Goal: Obtain resource: Obtain resource

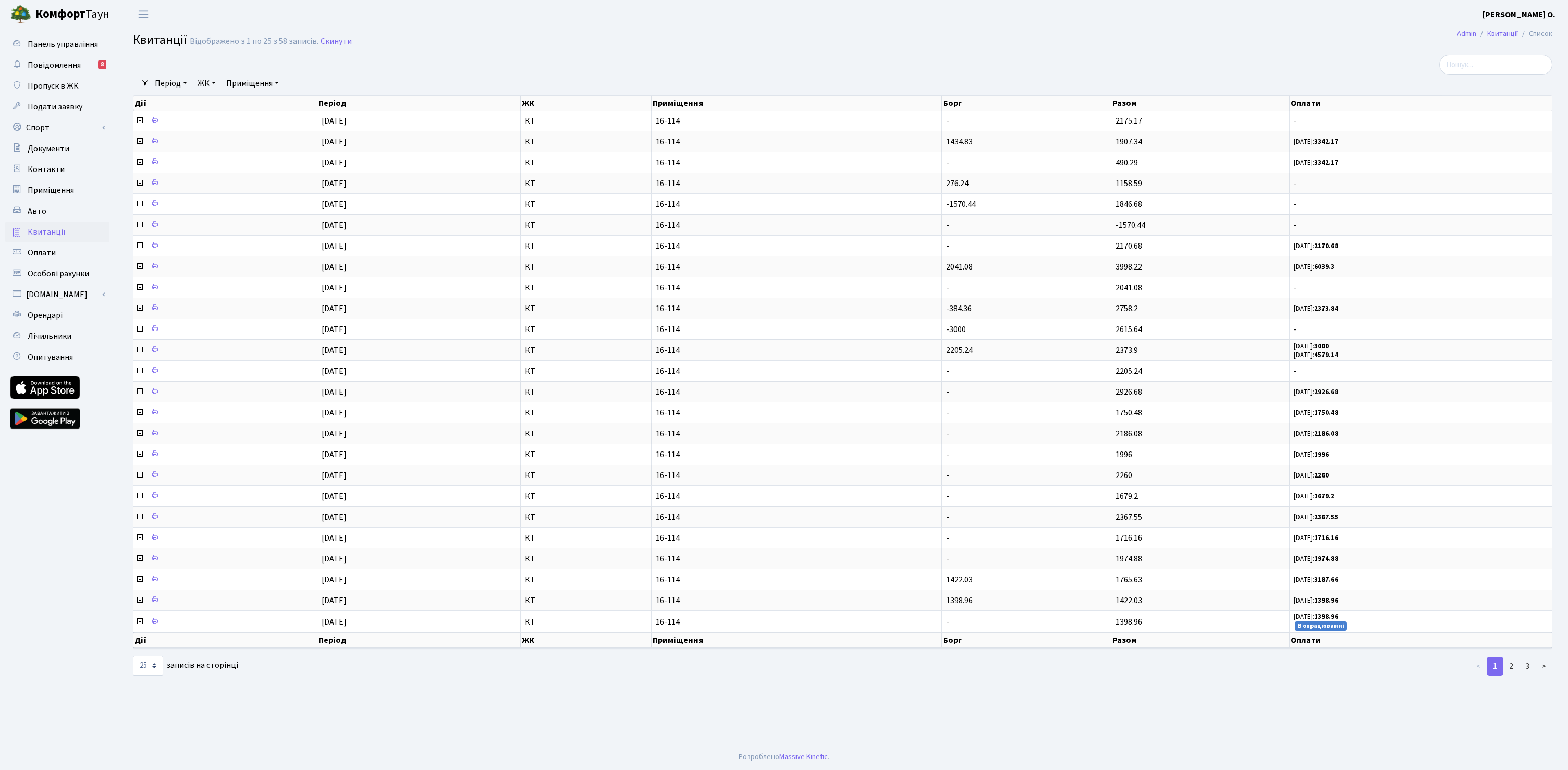
select select "25"
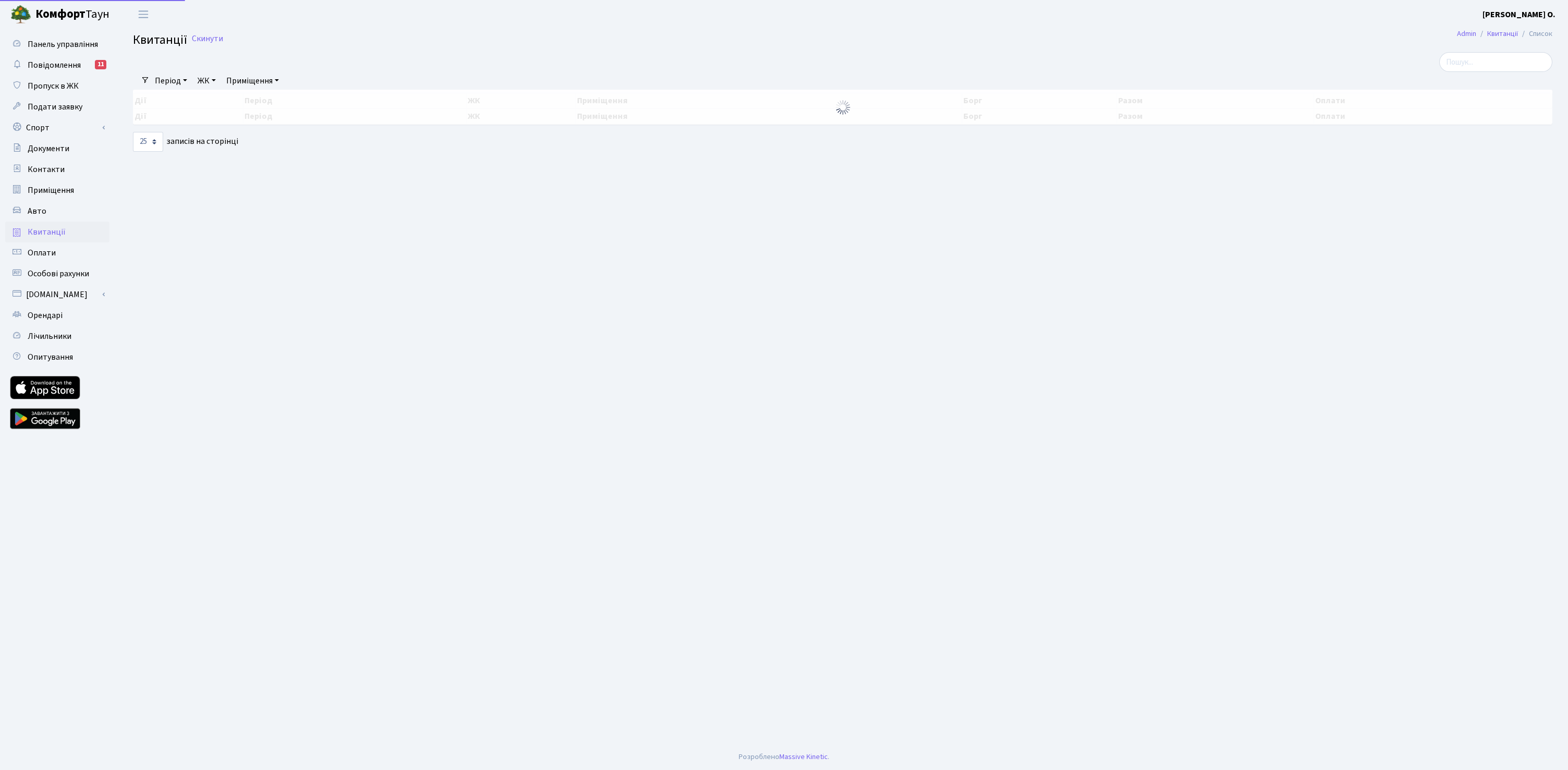
select select "25"
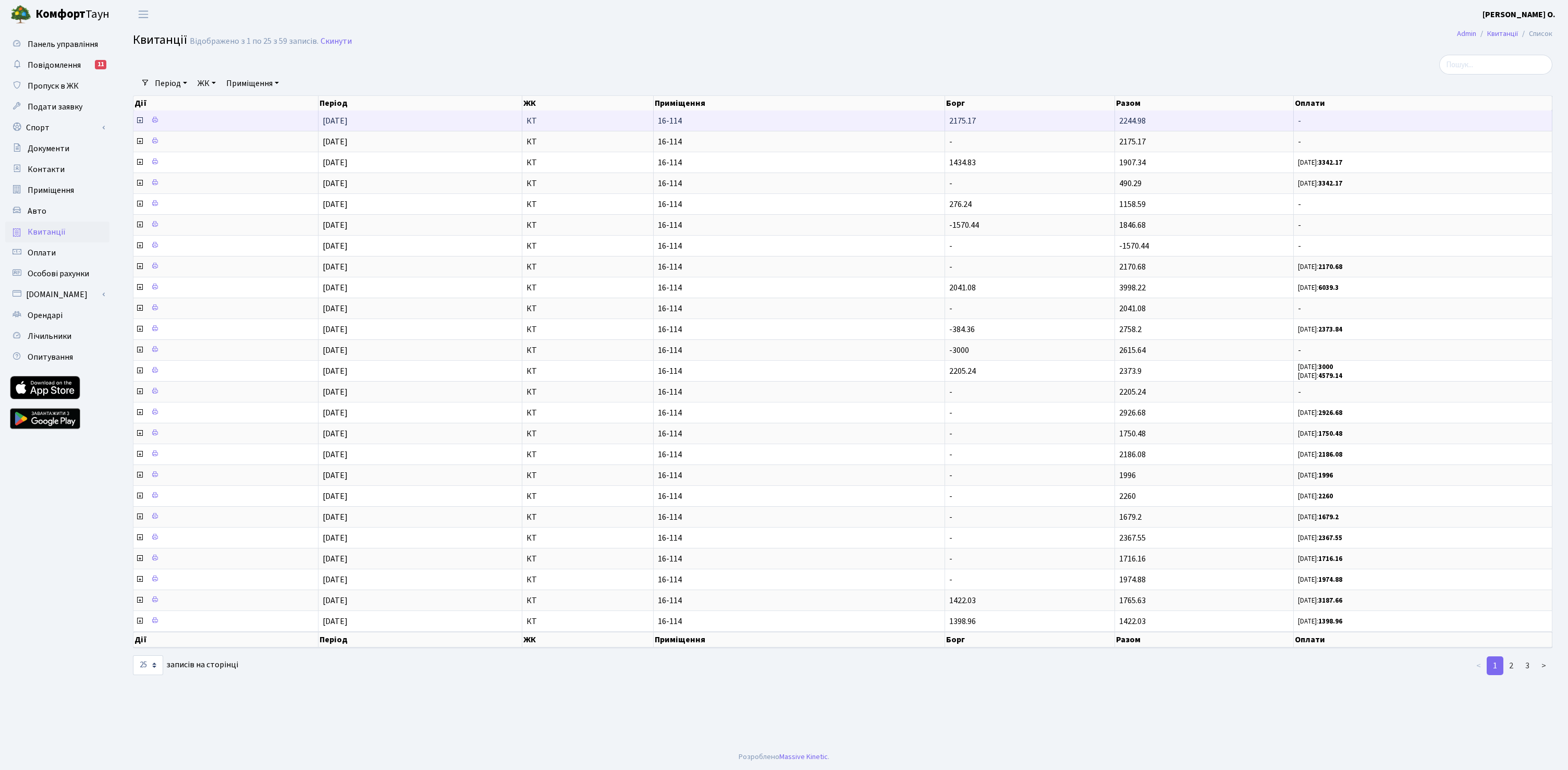
click at [138, 118] on icon at bounding box center [139, 120] width 8 height 8
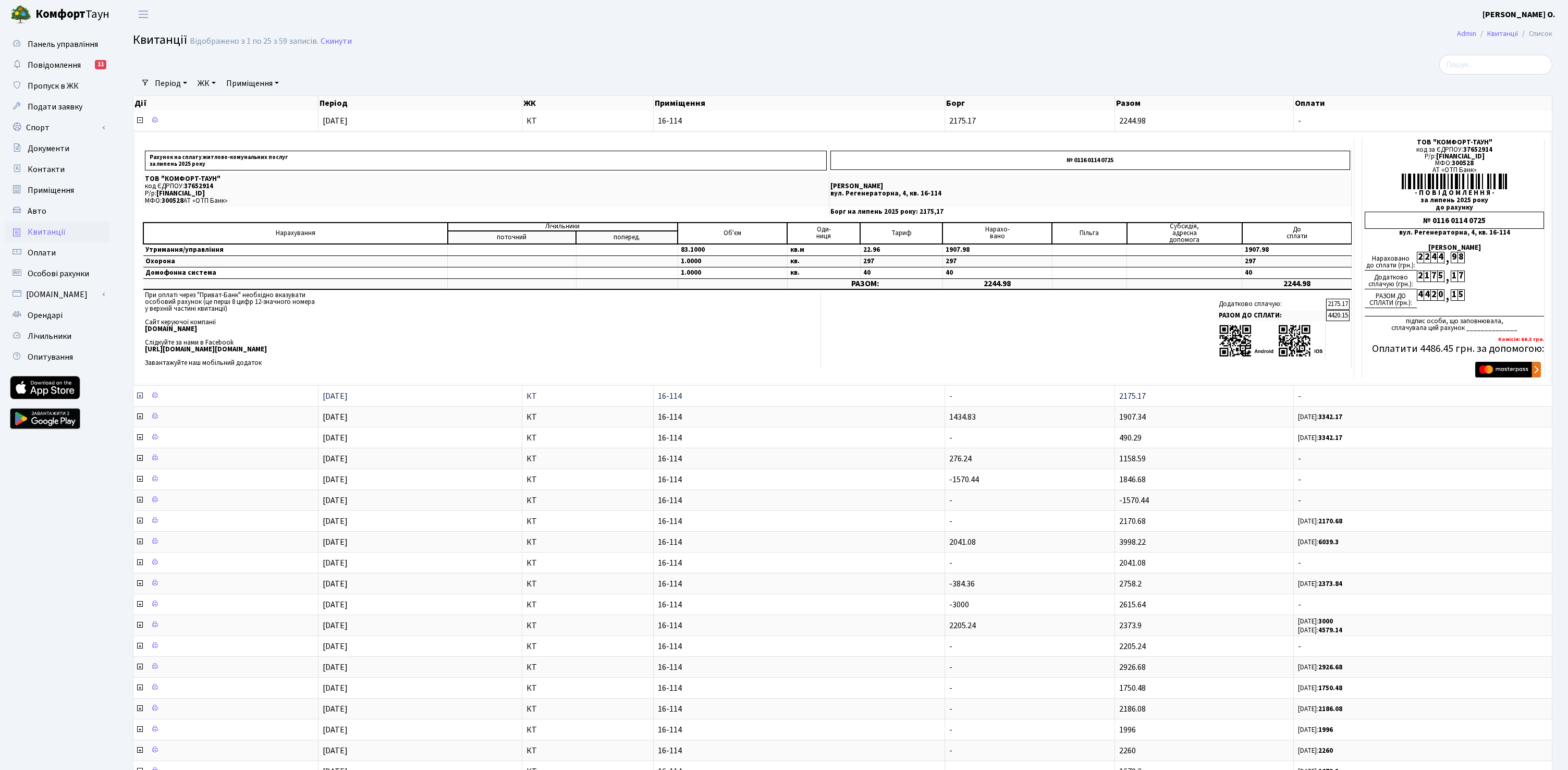
click at [138, 397] on icon at bounding box center [139, 395] width 8 height 8
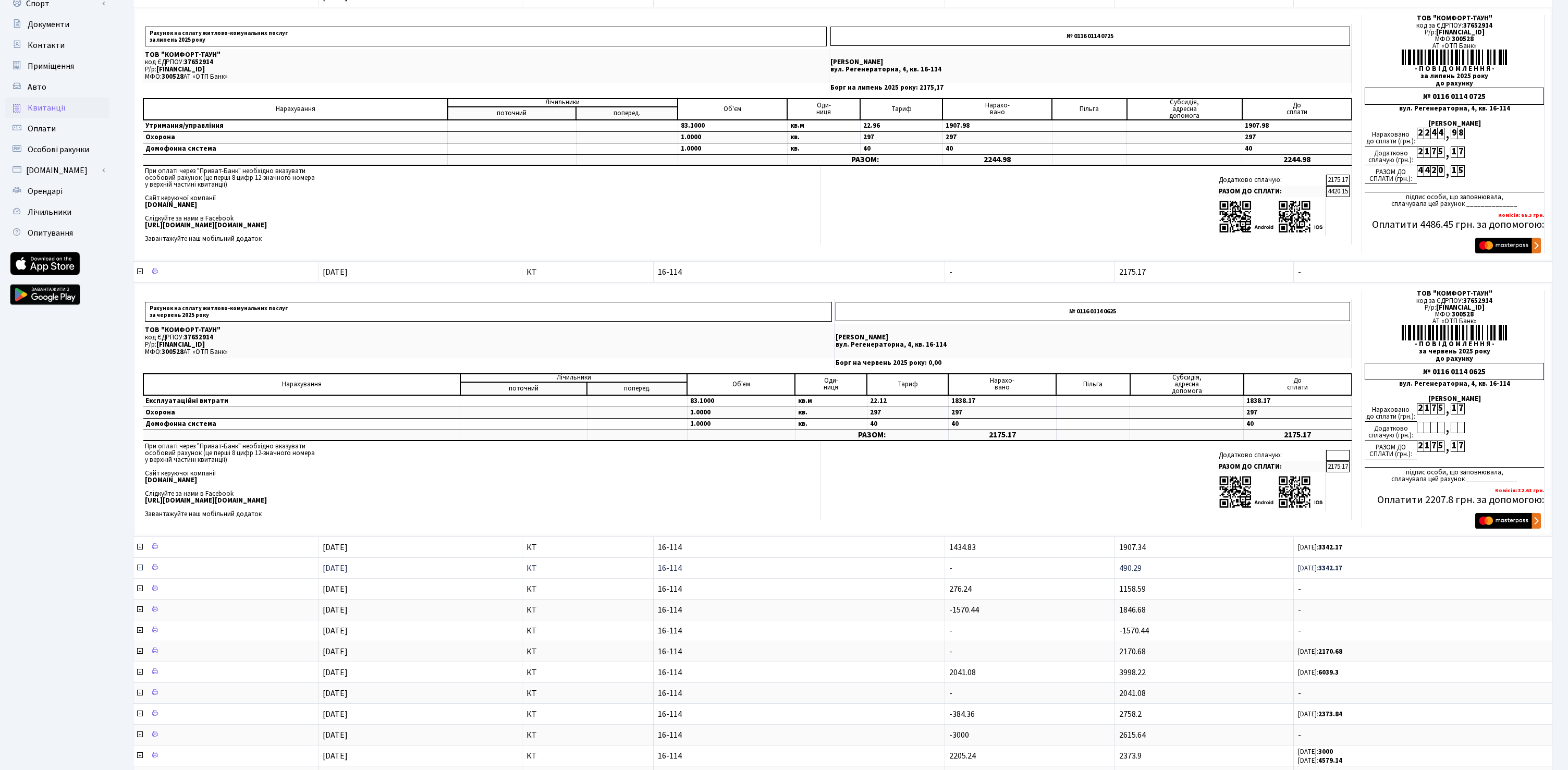
scroll to position [126, 0]
click at [137, 545] on icon at bounding box center [139, 545] width 8 height 8
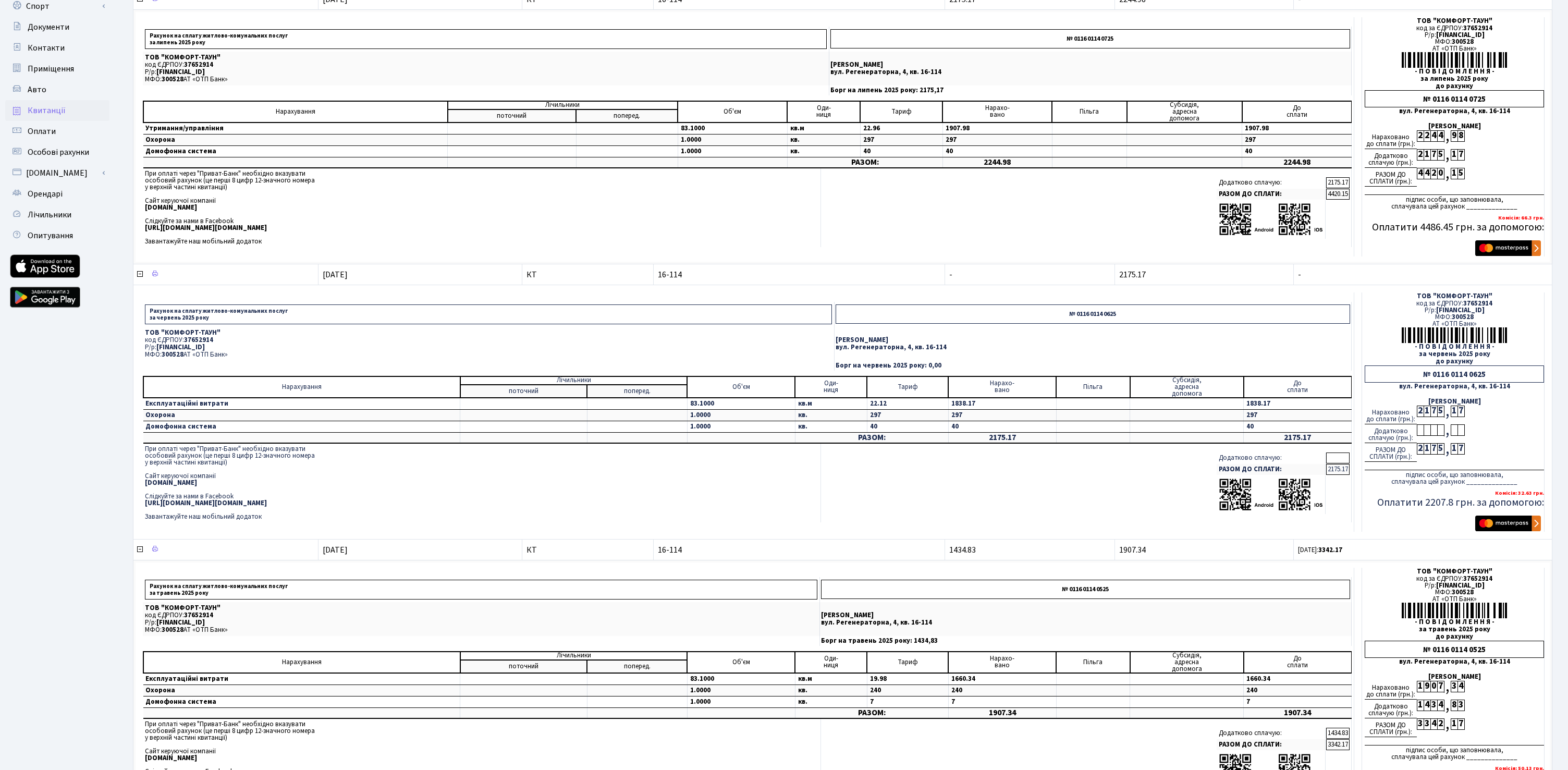
scroll to position [0, 0]
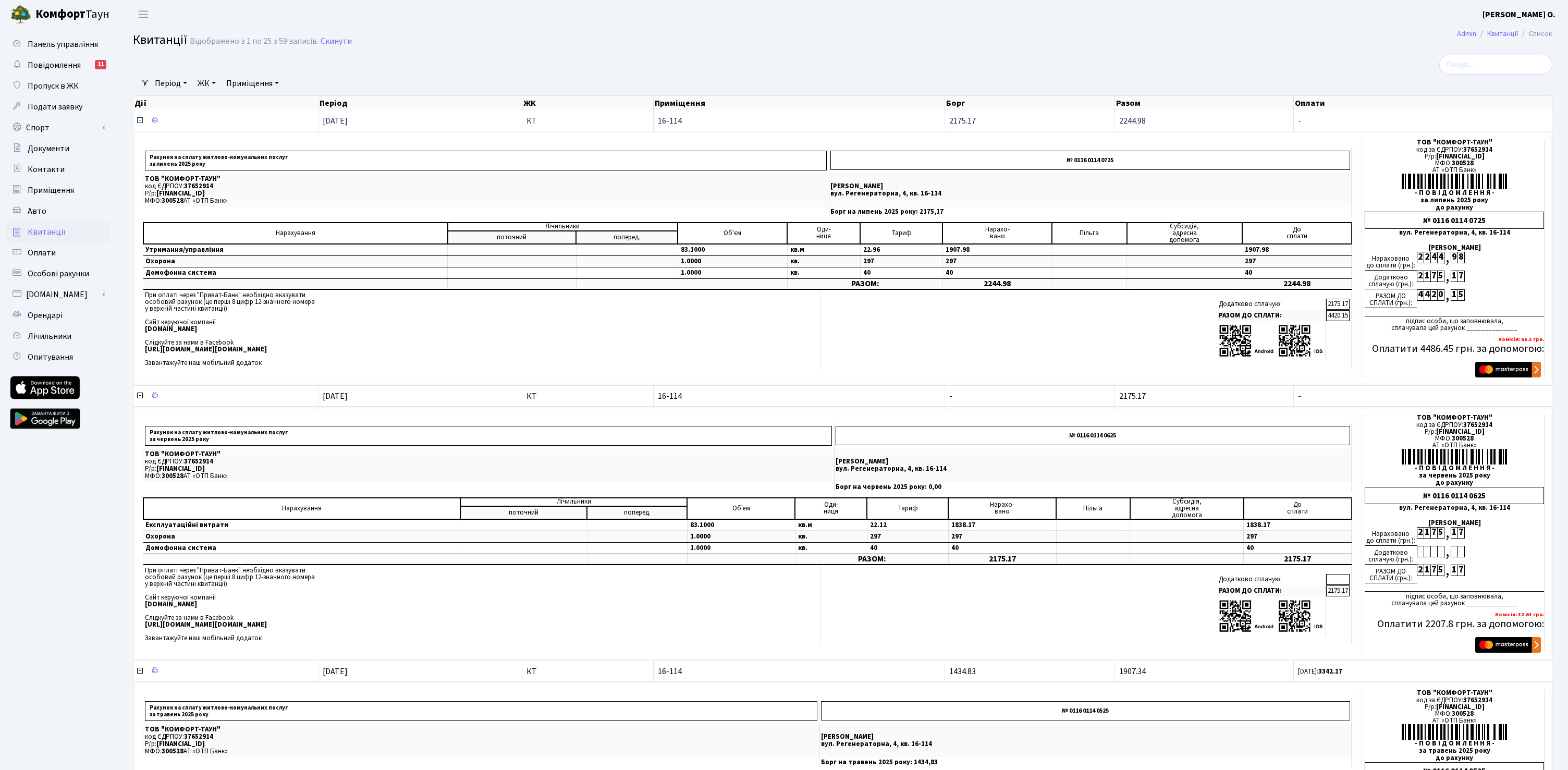
click at [135, 118] on td at bounding box center [225, 121] width 185 height 20
click at [141, 120] on icon at bounding box center [139, 120] width 8 height 8
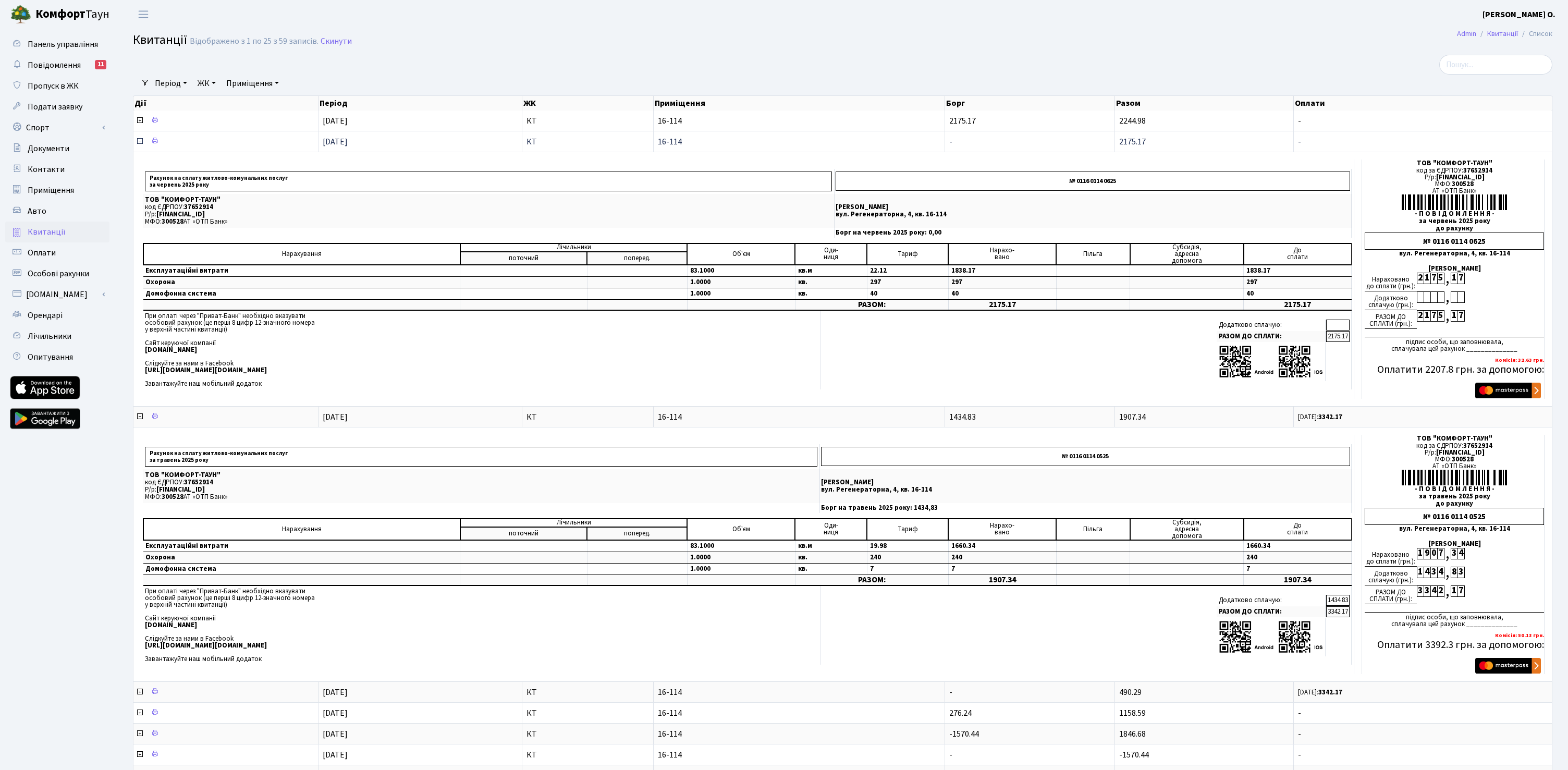
click at [137, 141] on icon at bounding box center [139, 141] width 8 height 8
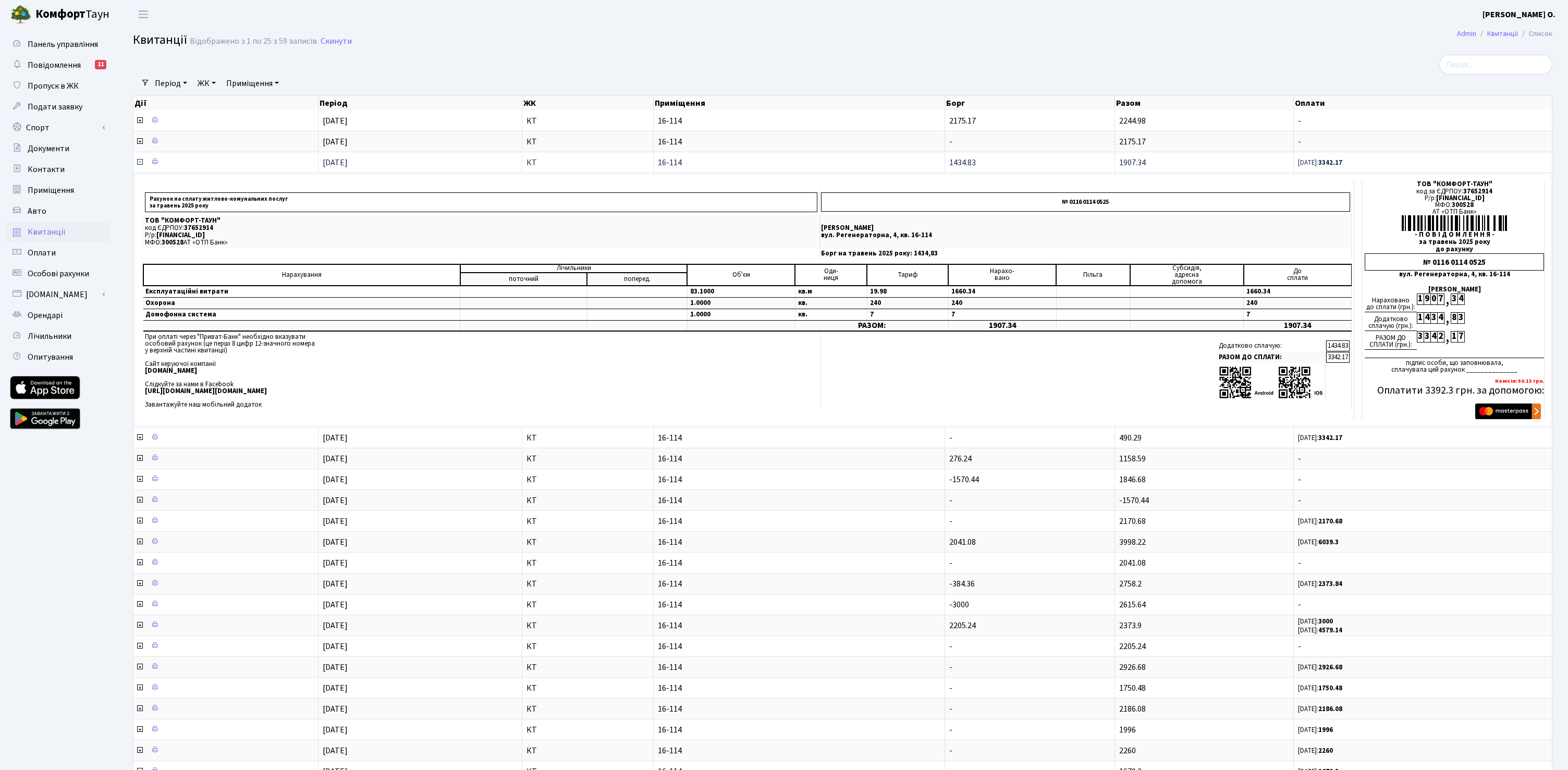
click at [139, 160] on icon at bounding box center [139, 162] width 8 height 8
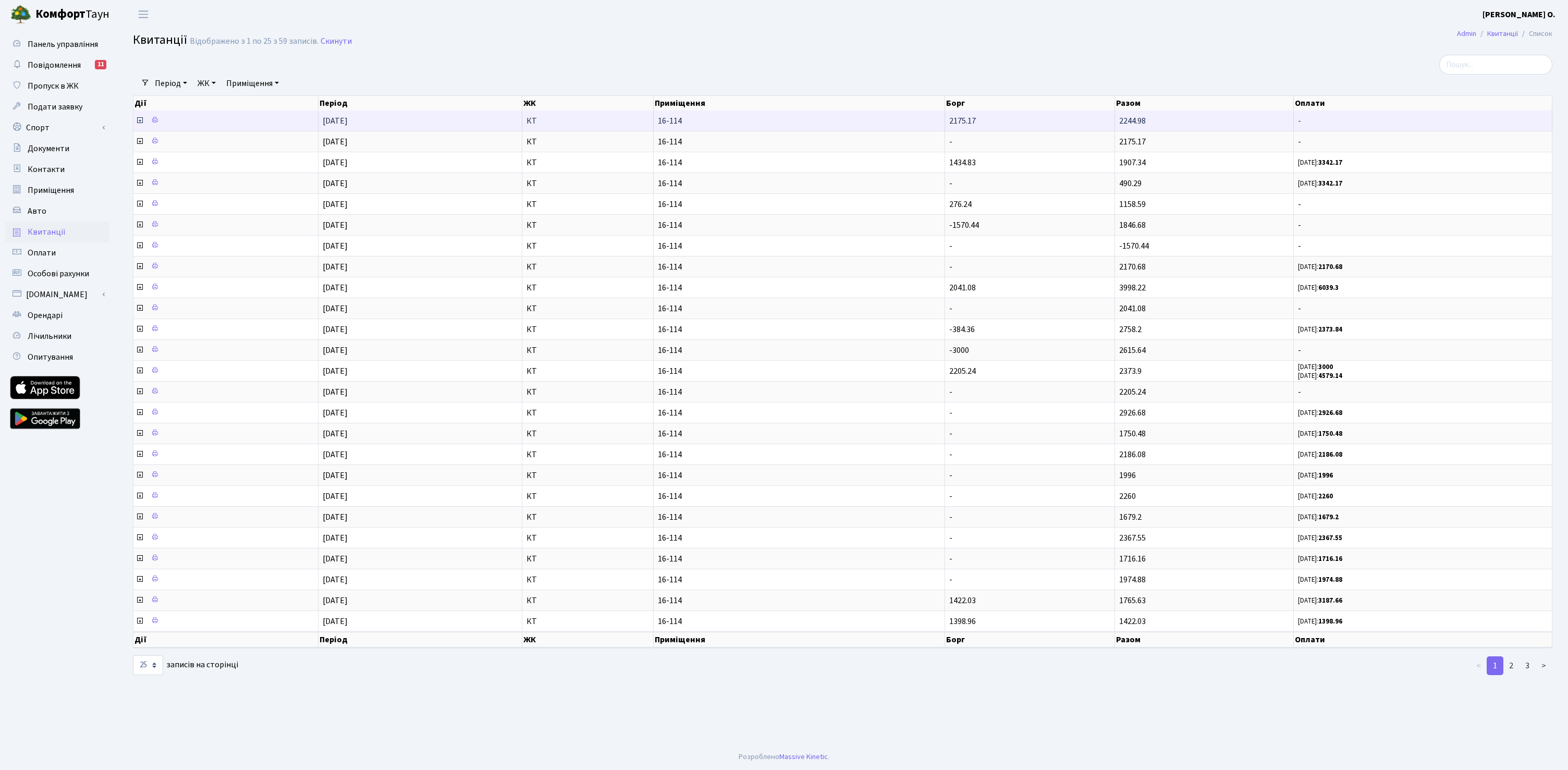
click at [139, 122] on icon at bounding box center [139, 120] width 8 height 8
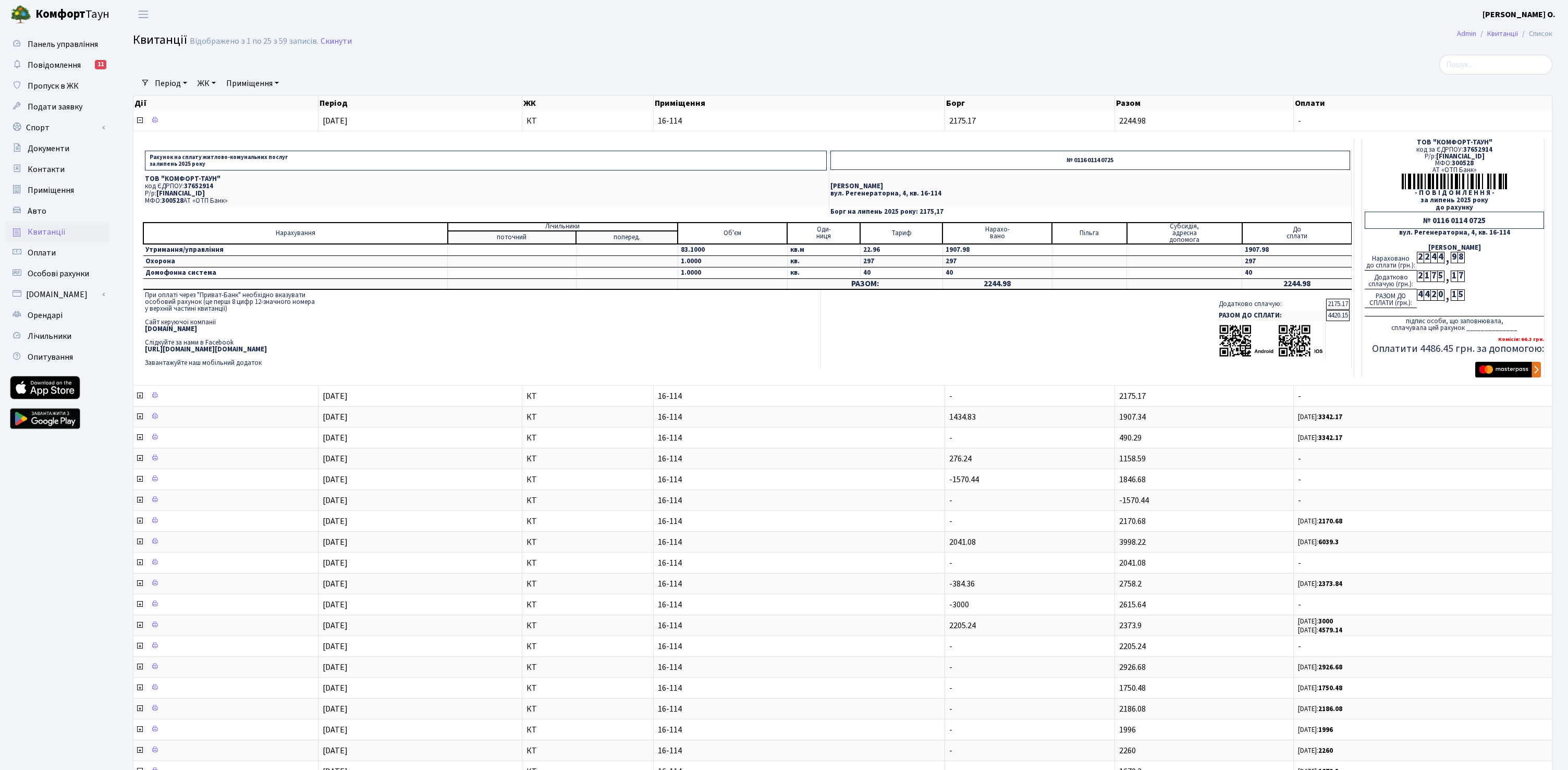
drag, startPoint x: 205, startPoint y: 166, endPoint x: 148, endPoint y: 160, distance: 57.3
click at [148, 160] on p "Рахунок на сплату житлово-комунальних послуг за липень 2025 року" at bounding box center [485, 160] width 682 height 20
copy p "Рахунок на сплату житлово-комунальних послуг за липень 2025 року"
click at [1433, 220] on div "№ 0116 0114 0725" at bounding box center [1454, 220] width 179 height 17
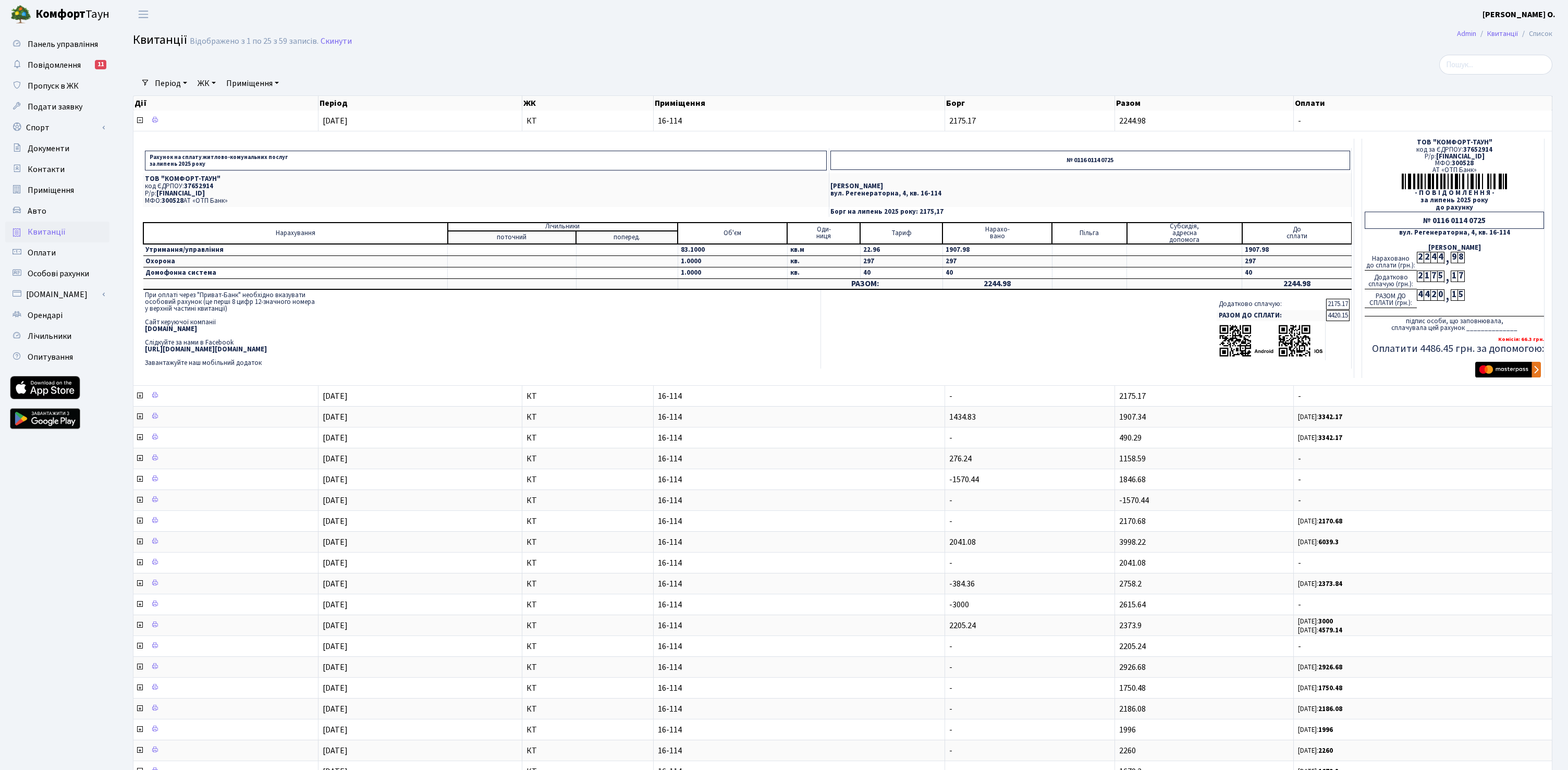
click at [1479, 214] on div "№ 0116 0114 0725" at bounding box center [1454, 220] width 179 height 17
drag, startPoint x: 1489, startPoint y: 216, endPoint x: 1488, endPoint y: 222, distance: 6.1
click at [1488, 222] on div "№ 0116 0114 0725" at bounding box center [1454, 220] width 179 height 17
copy div "№ 0116 0114 0725"
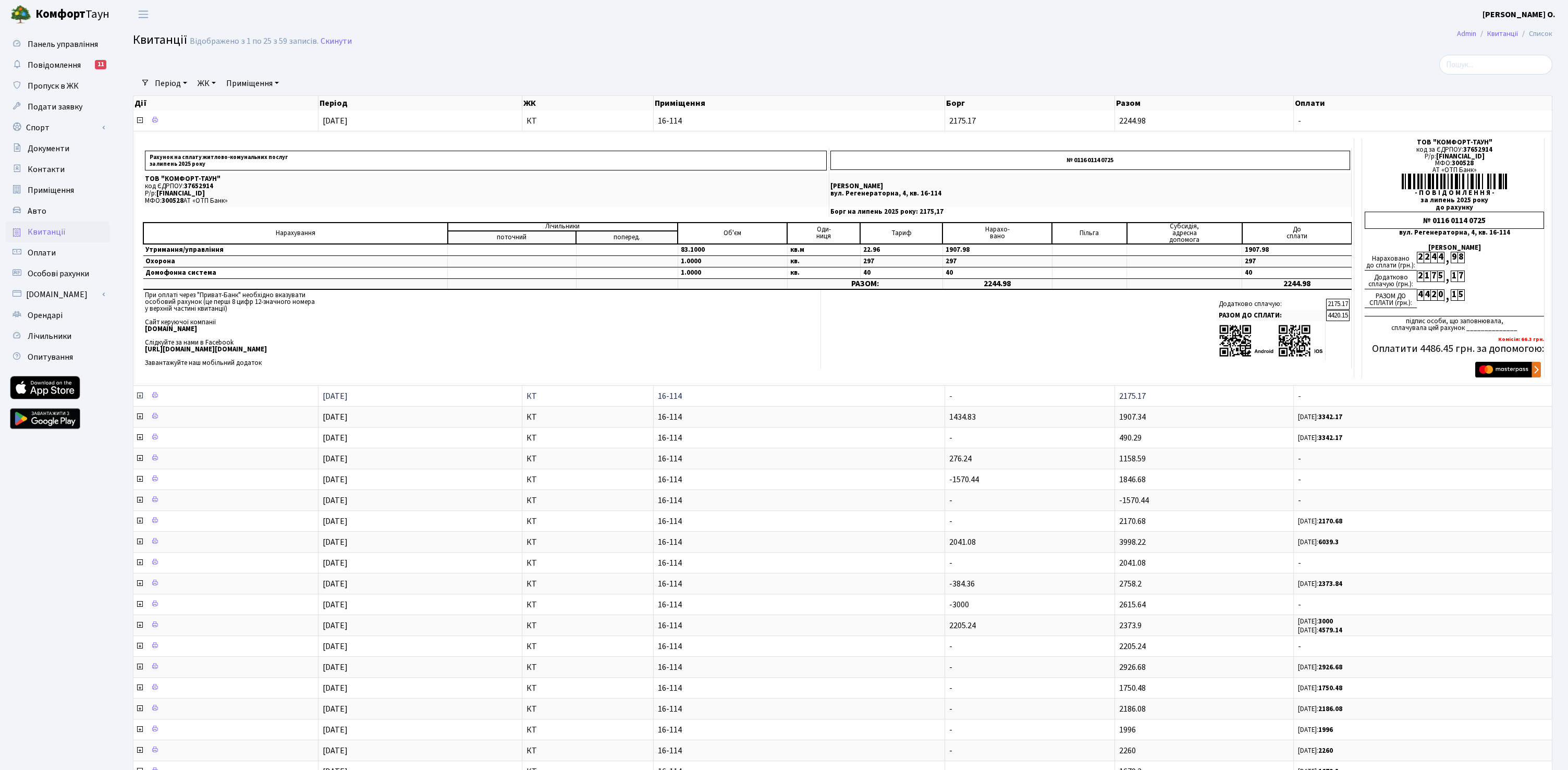
click at [137, 395] on icon at bounding box center [139, 395] width 8 height 8
click at [141, 395] on icon at bounding box center [139, 395] width 8 height 8
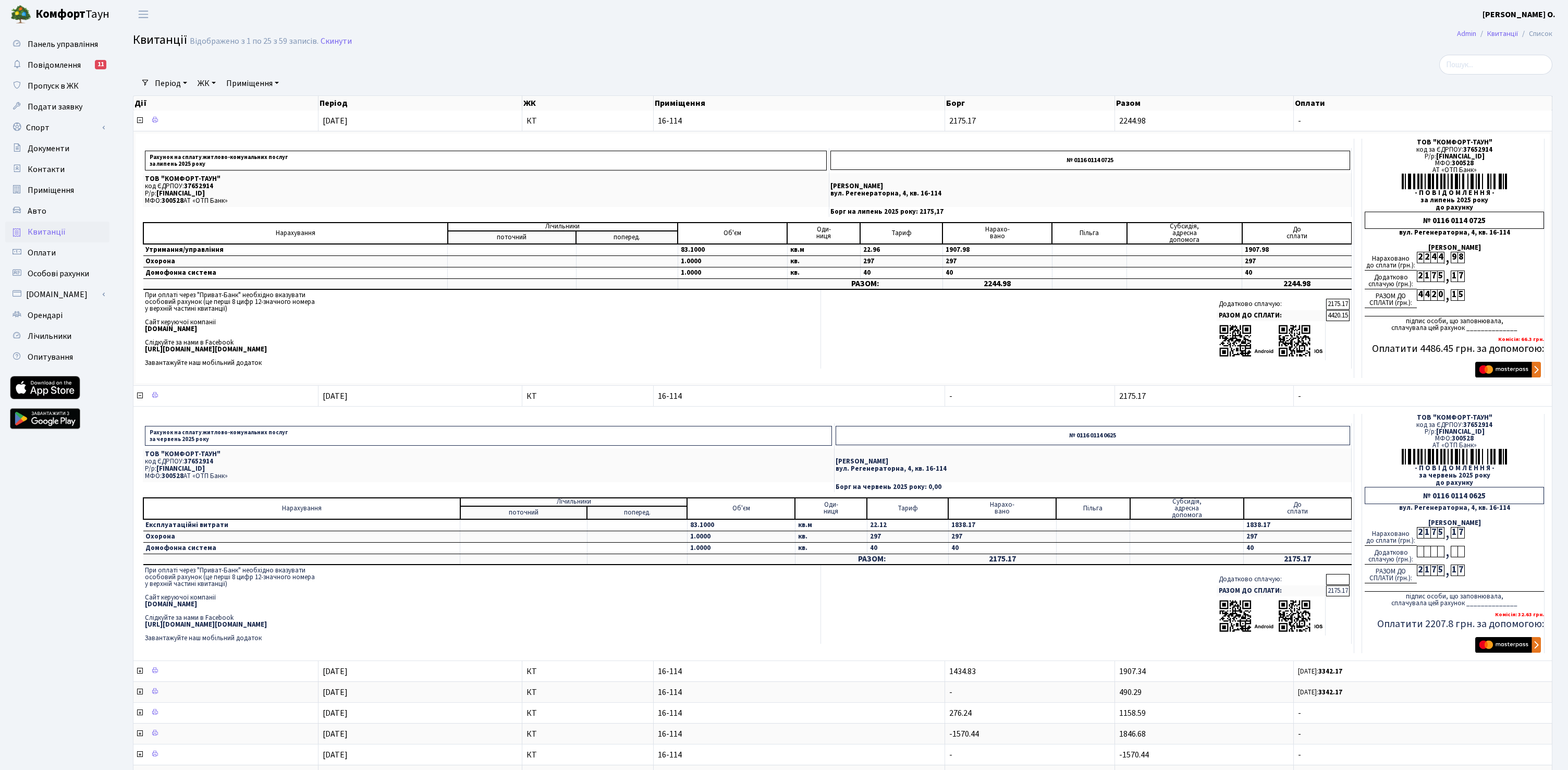
click at [167, 441] on p "Рахунок на сплату житлово-комунальних послуг за червень 2025 року" at bounding box center [488, 436] width 687 height 20
click at [163, 441] on p "Рахунок на сплату житлово-комунальних послуг за червень 2025 року" at bounding box center [488, 436] width 687 height 20
drag, startPoint x: 149, startPoint y: 439, endPoint x: 212, endPoint y: 438, distance: 63.0
click at [212, 438] on p "Рахунок на сплату житлово-комунальних послуг за червень 2025 року" at bounding box center [488, 436] width 687 height 20
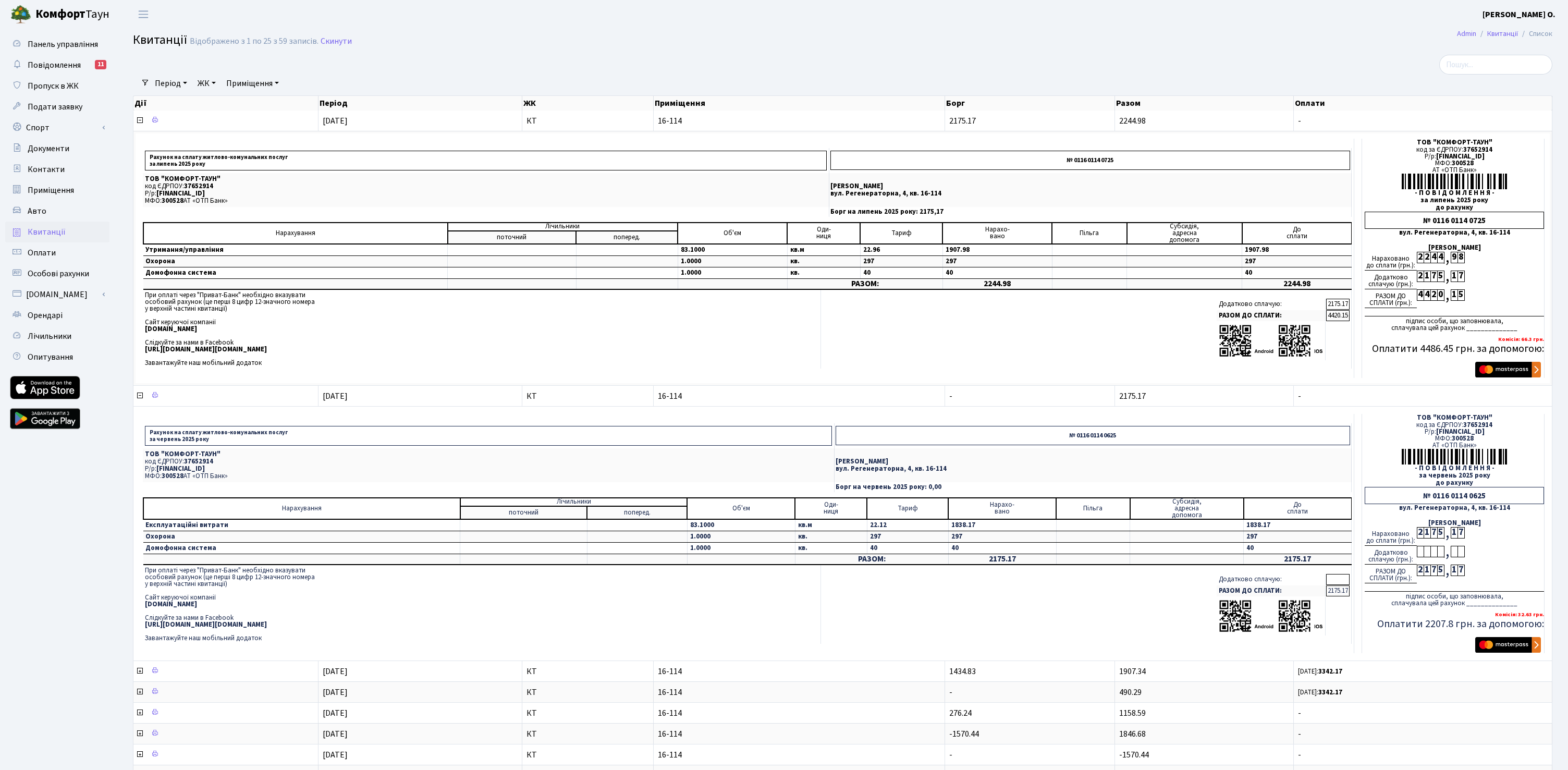
copy p "за червень 2025 року"
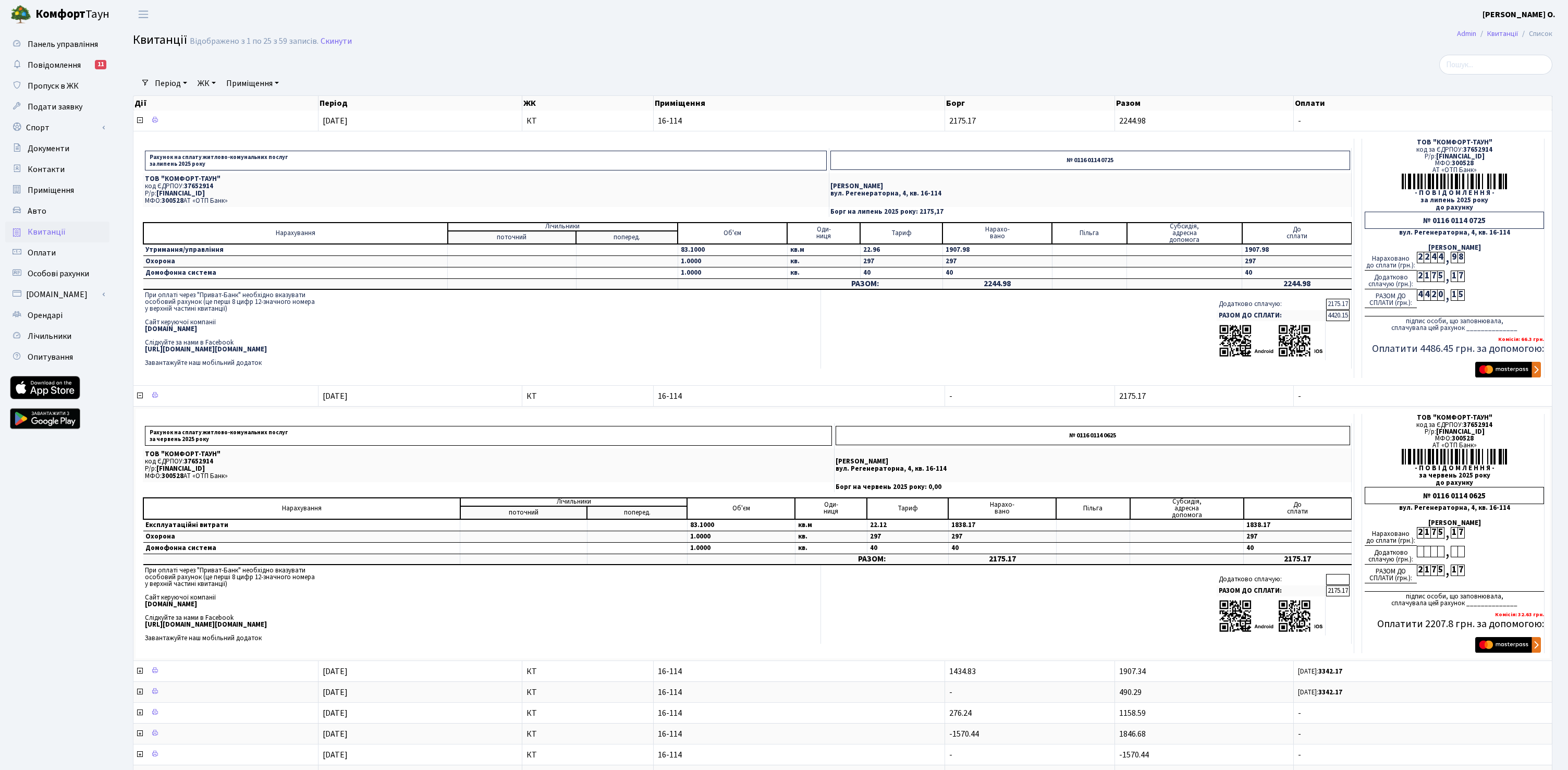
drag, startPoint x: 1408, startPoint y: 157, endPoint x: 1515, endPoint y: 153, distance: 107.1
click at [1515, 153] on div "Р/р: [FINANCIAL_ID]" at bounding box center [1454, 156] width 179 height 7
click at [1439, 149] on div "код за ЄДРПОУ: 37652914" at bounding box center [1454, 149] width 179 height 7
click at [1477, 150] on span "37652914" at bounding box center [1478, 149] width 29 height 10
click at [1478, 149] on span "37652914" at bounding box center [1478, 149] width 29 height 10
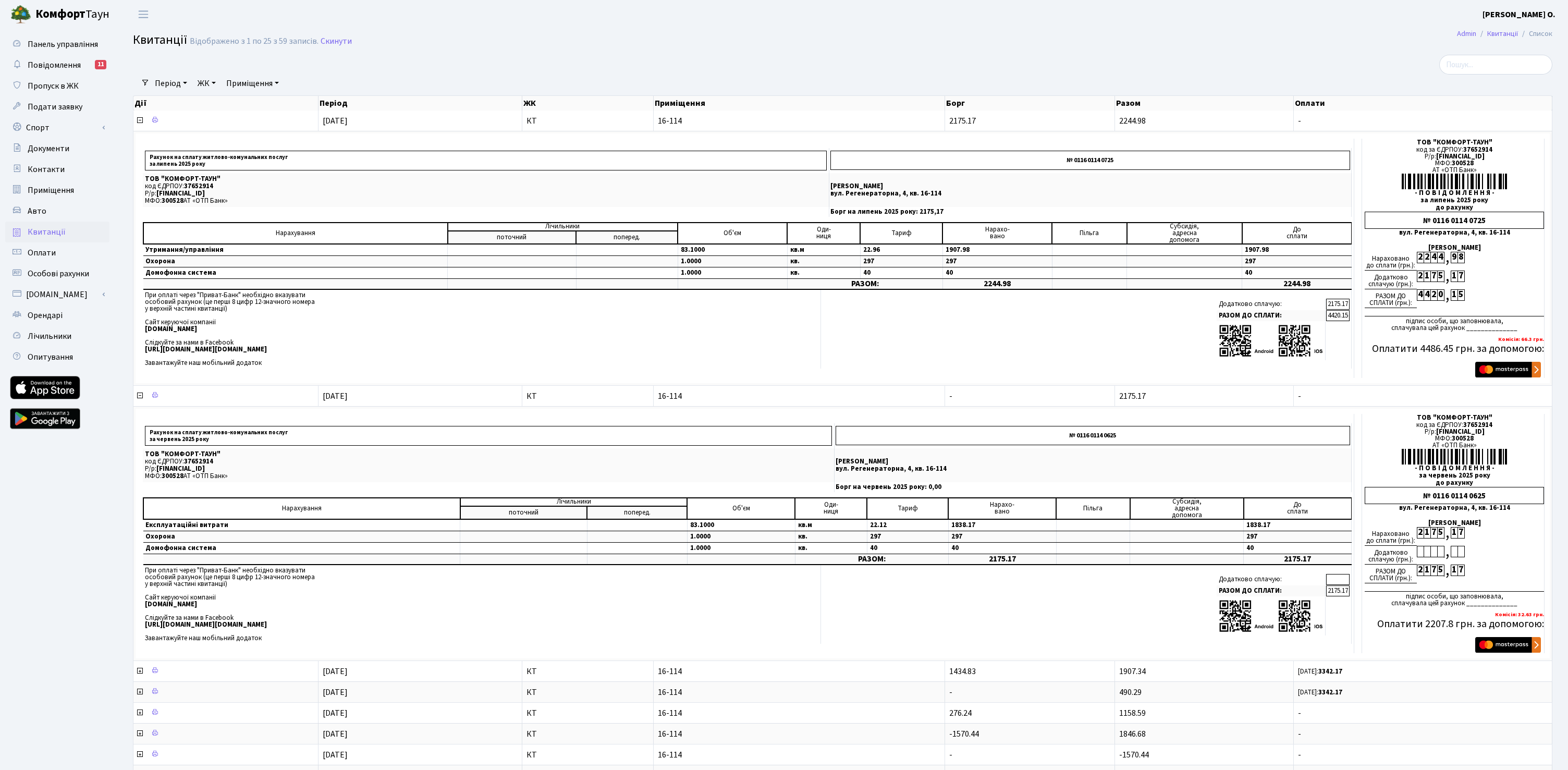
click at [779, 61] on div at bounding box center [603, 64] width 957 height 20
